Goal: Task Accomplishment & Management: Use online tool/utility

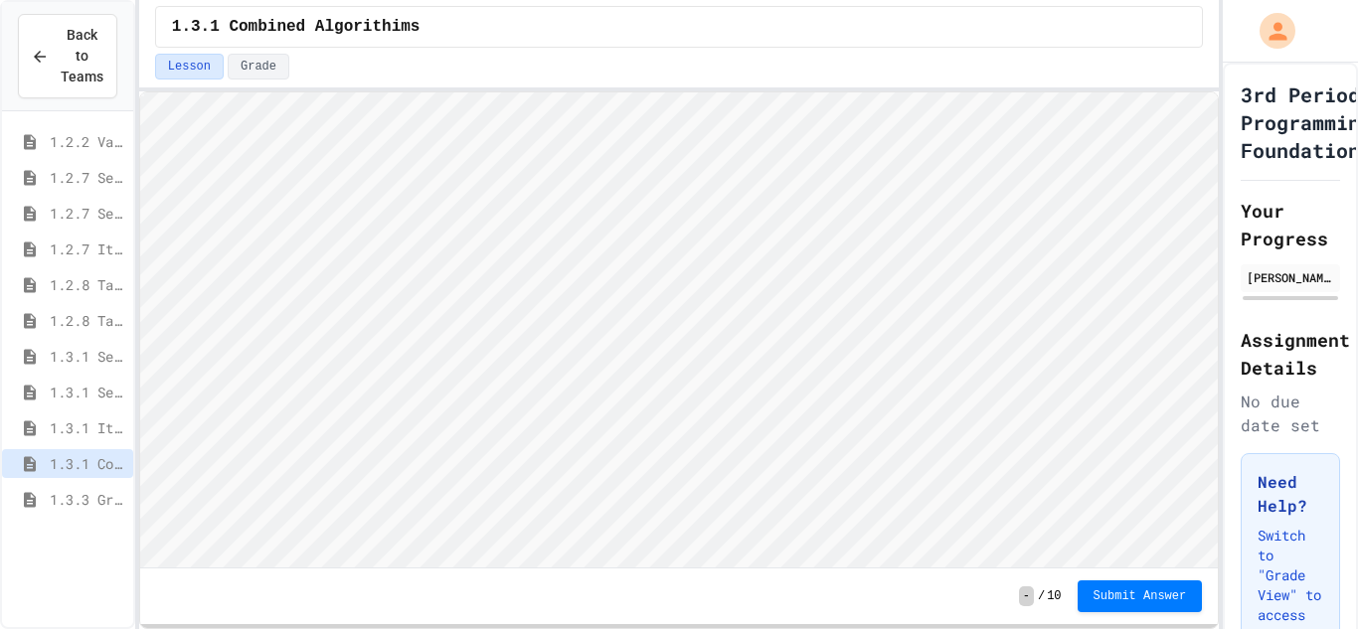
click at [107, 462] on span "1.3.1 Combined Algorithims" at bounding box center [88, 463] width 76 height 21
click at [1107, 597] on span "Submit Answer" at bounding box center [1139, 594] width 93 height 16
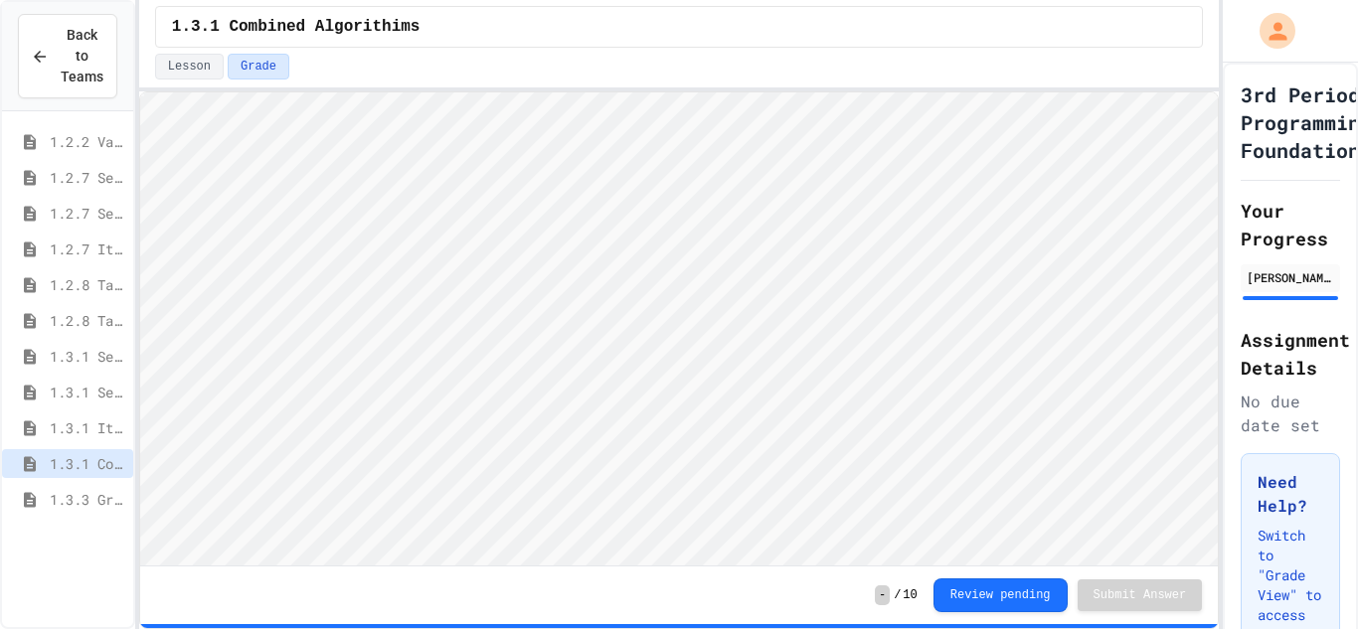
click at [96, 490] on span "1.3.3 Grocery Store Task" at bounding box center [88, 499] width 76 height 21
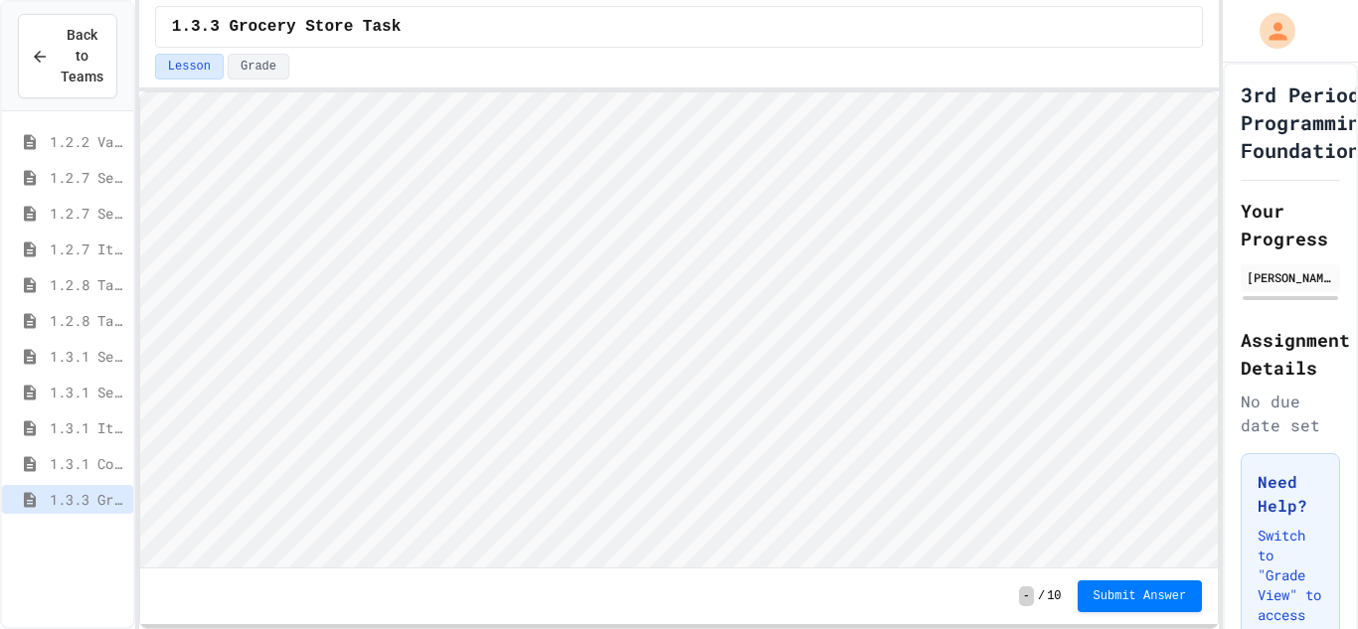
scroll to position [2, 0]
click at [840, 29] on div "1.3.3 Grocery Store Task Lesson Grade - / 10 Submit Answer" at bounding box center [679, 314] width 1080 height 629
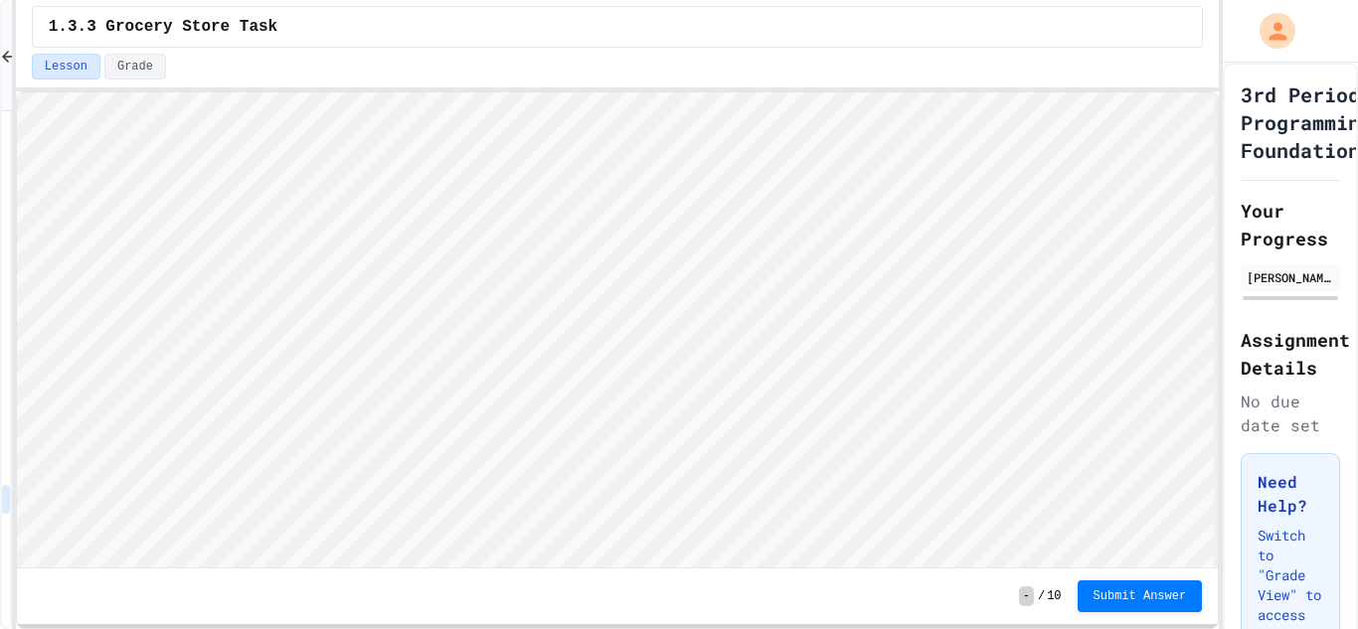
click at [14, 247] on div "Back to Teams 1.2.2 Variable Types 1.2.7 Sequencing 1.2.7 Selection 1.2.7 Itera…" at bounding box center [679, 314] width 1358 height 629
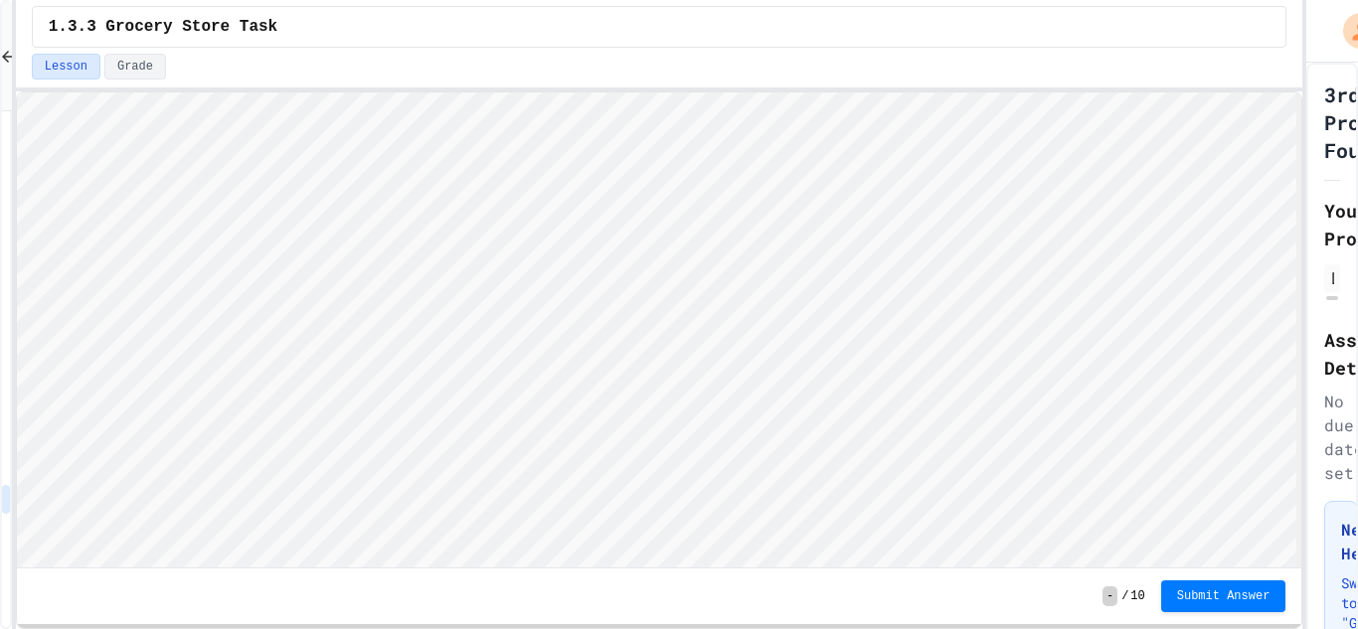
click at [1321, 268] on div "Back to Teams 1.2.2 Variable Types 1.2.7 Sequencing 1.2.7 Selection 1.2.7 Itera…" at bounding box center [679, 314] width 1358 height 629
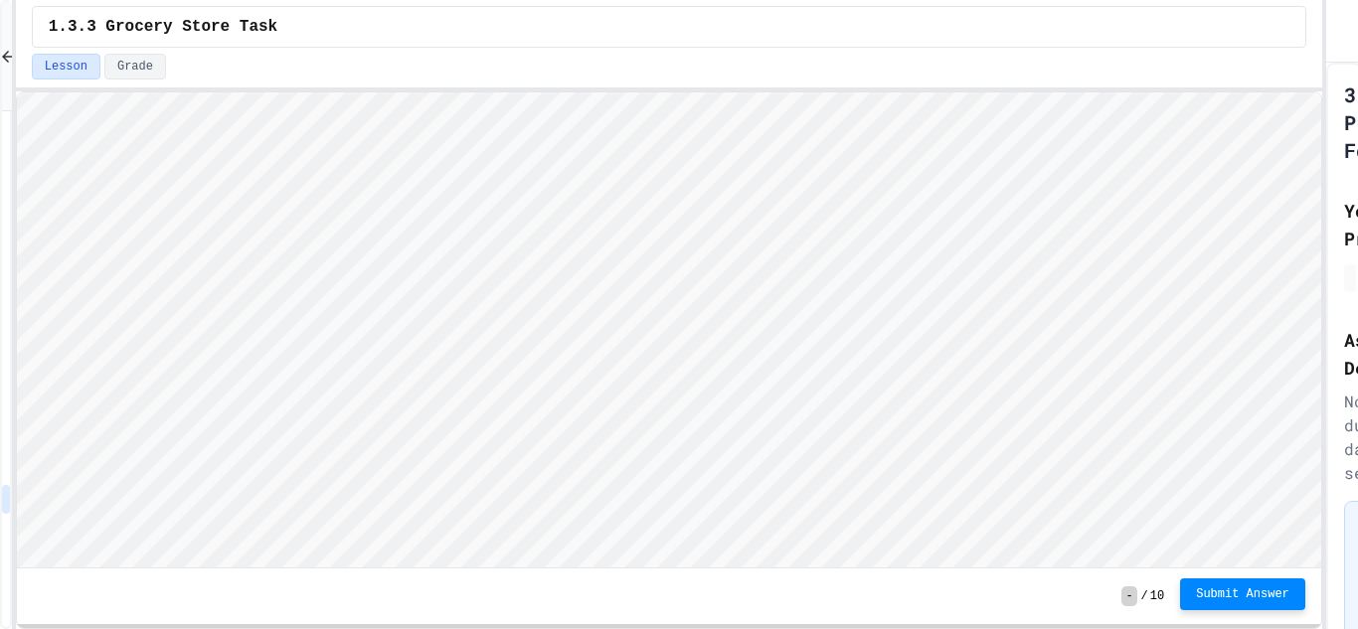
click at [1217, 595] on span "Submit Answer" at bounding box center [1242, 594] width 93 height 16
